Goal: Transaction & Acquisition: Book appointment/travel/reservation

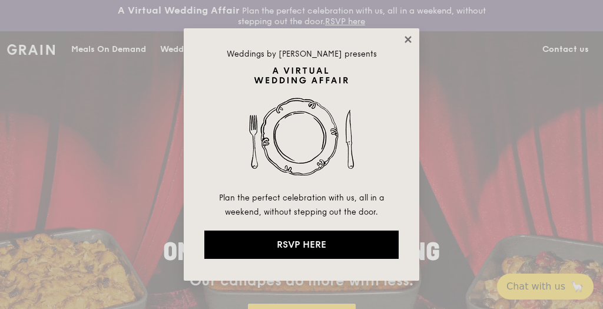
click at [408, 39] on icon at bounding box center [408, 39] width 6 height 6
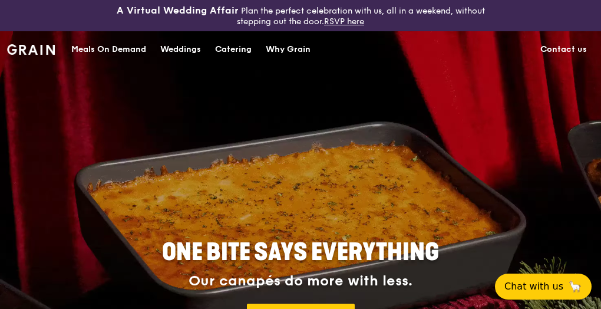
click at [230, 50] on div "Catering" at bounding box center [233, 49] width 37 height 35
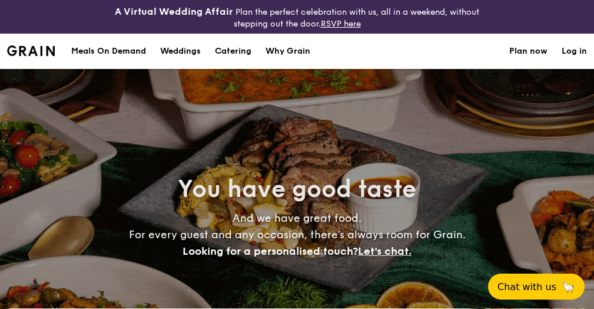
select select
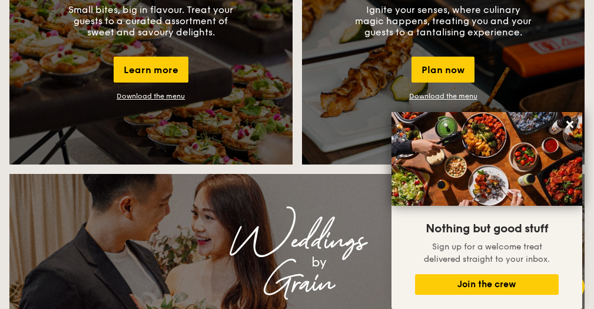
scroll to position [1120, 0]
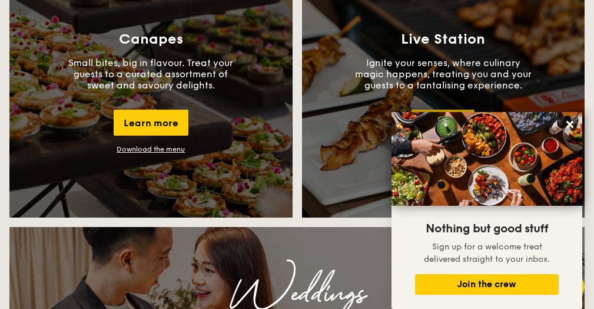
click at [164, 149] on link "Download the menu" at bounding box center [151, 149] width 68 height 8
click at [563, 120] on button at bounding box center [570, 124] width 19 height 19
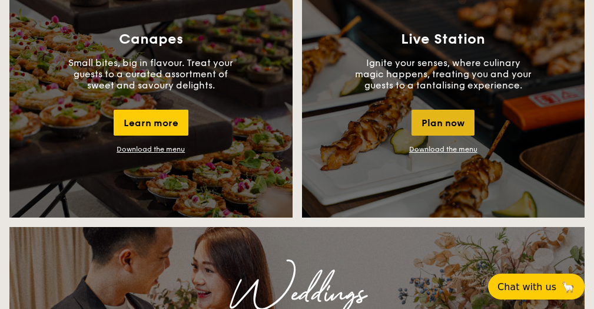
click at [444, 122] on div "Plan now" at bounding box center [443, 123] width 63 height 26
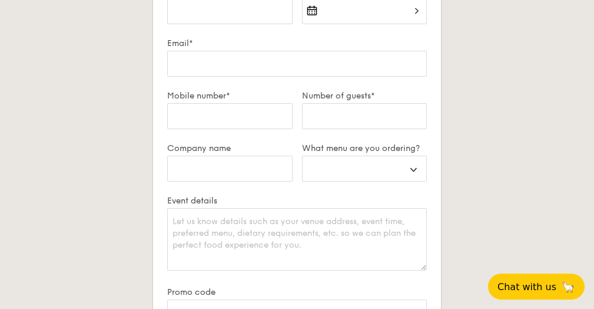
scroll to position [2232, 0]
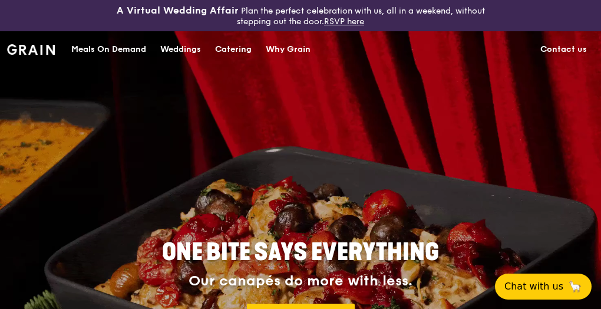
click at [239, 49] on div "Catering" at bounding box center [233, 49] width 37 height 35
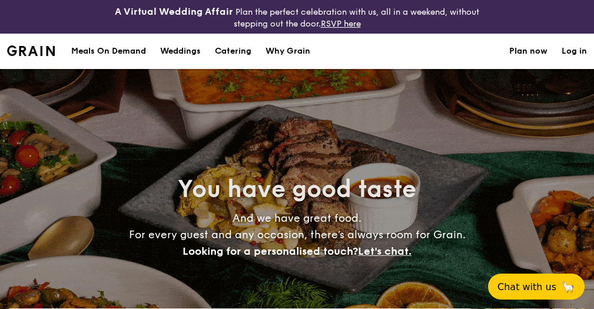
select select
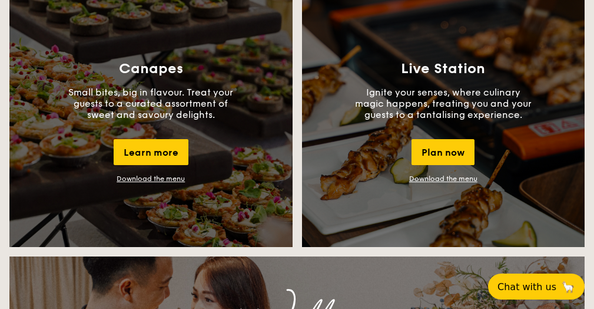
scroll to position [1061, 0]
